Goal: Contribute content

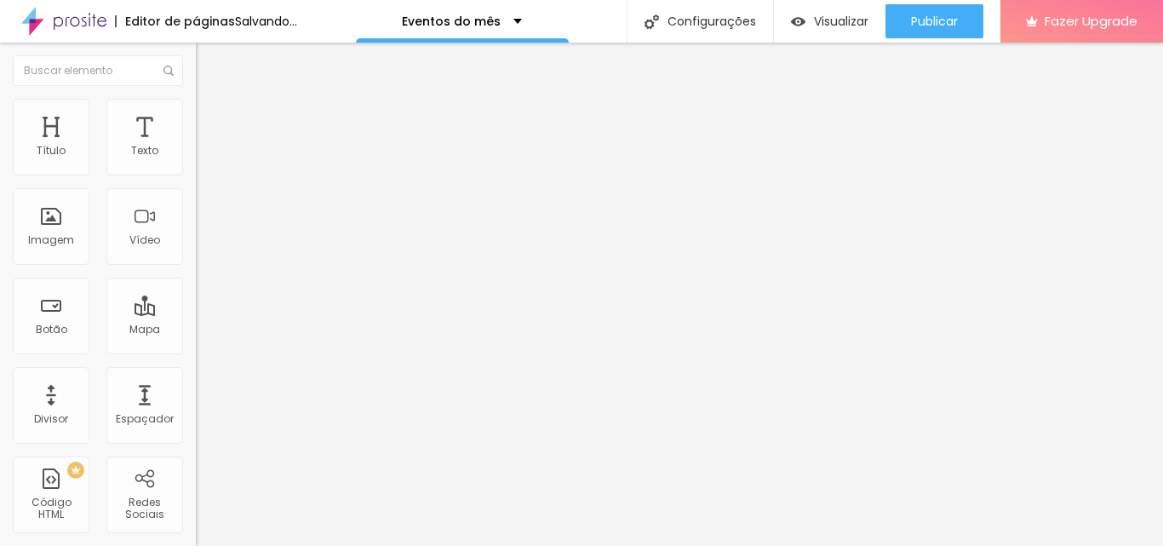
click at [196, 146] on span "Adicionar imagem" at bounding box center [251, 139] width 110 height 14
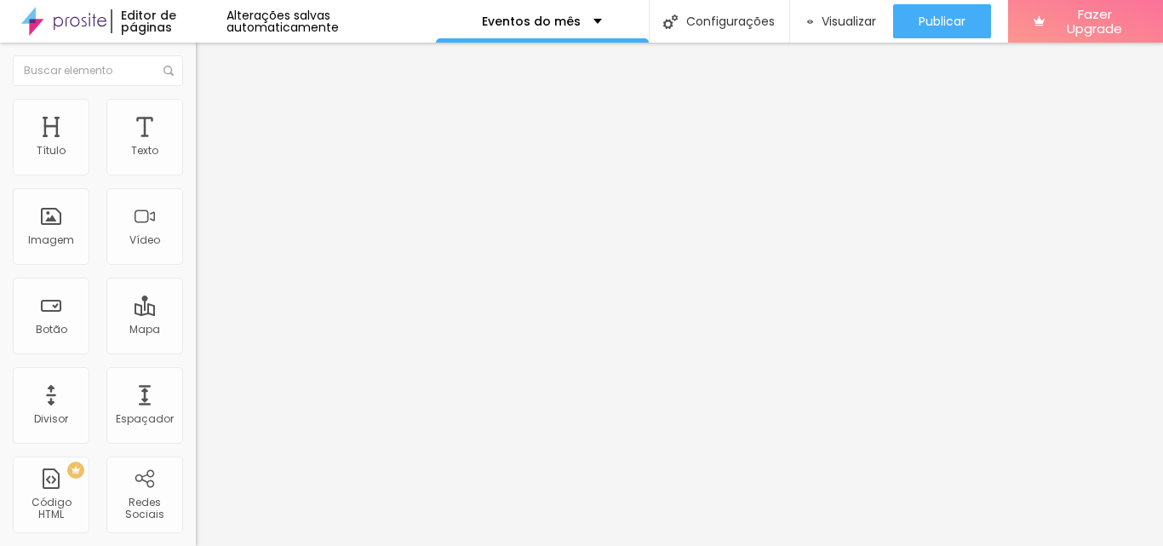
click at [196, 349] on input "https://" at bounding box center [298, 340] width 204 height 17
type input "h"
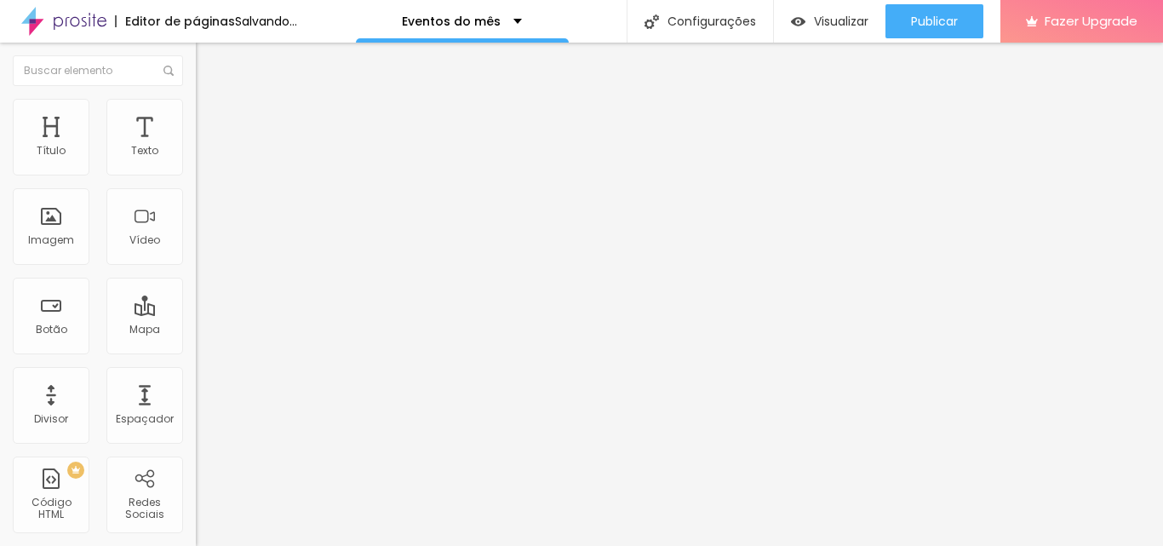
paste input "[URL][DOMAIN_NAME]"
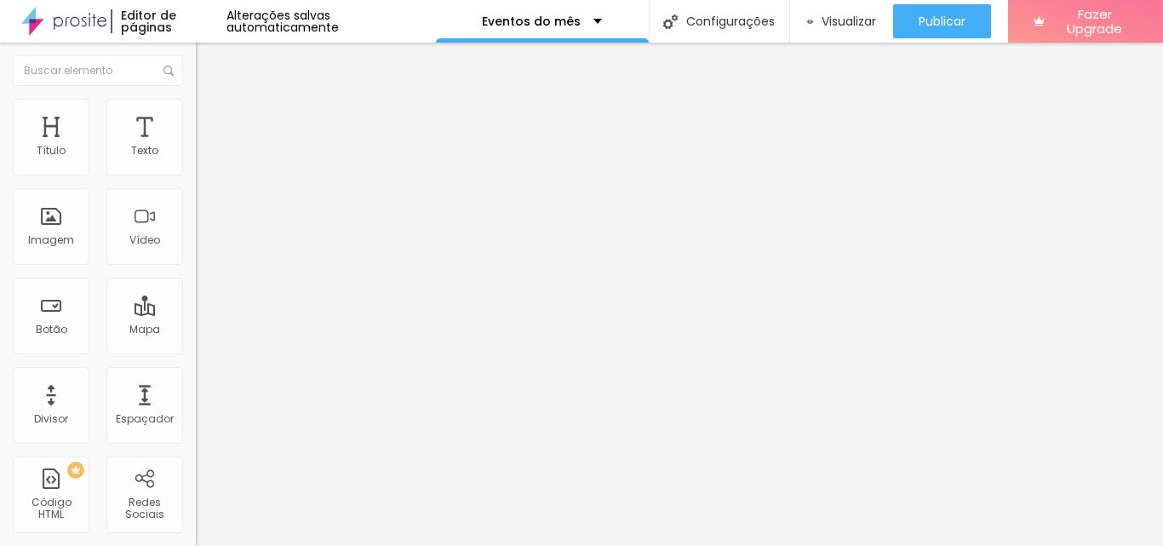
type input "[URL][DOMAIN_NAME]"
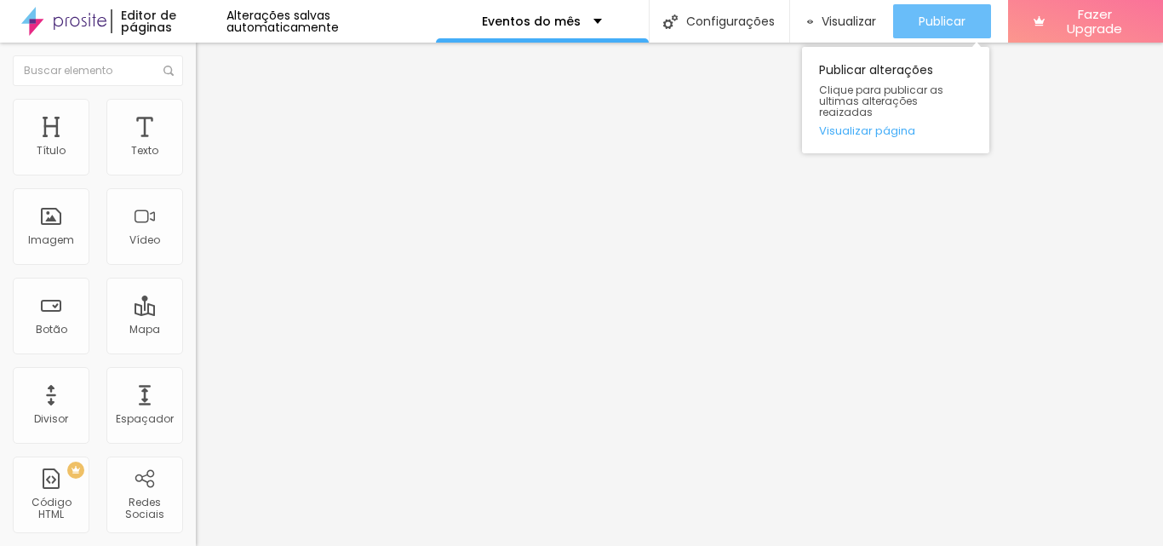
click at [954, 16] on span "Publicar" at bounding box center [941, 21] width 47 height 14
